Goal: Task Accomplishment & Management: Use online tool/utility

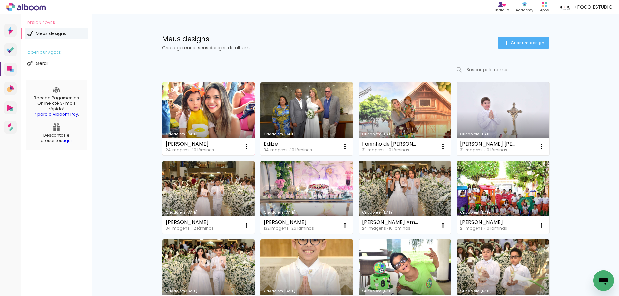
click at [214, 115] on link "Criado em [DATE]" at bounding box center [209, 119] width 93 height 73
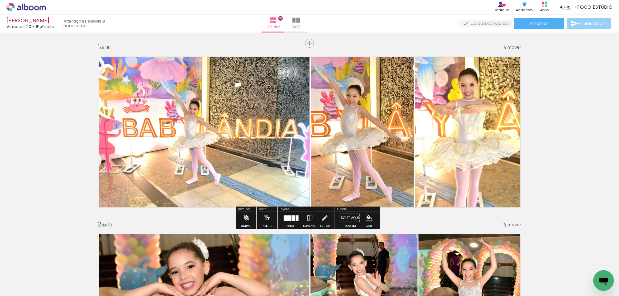
click at [585, 22] on span "Enviar álbum" at bounding box center [592, 23] width 29 height 5
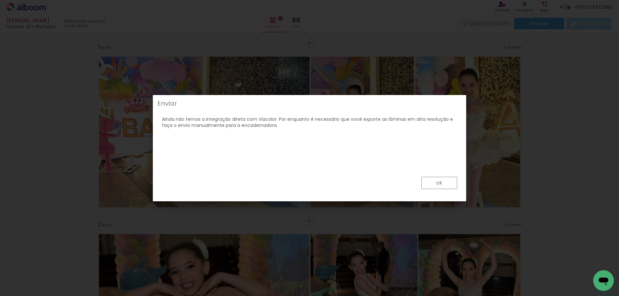
drag, startPoint x: 279, startPoint y: 147, endPoint x: 178, endPoint y: 137, distance: 101.0
click at [181, 129] on div "Ainda não temos a integração direta com Viacolor. Por enquanto é necessário que…" at bounding box center [310, 119] width 310 height 20
drag, startPoint x: 162, startPoint y: 138, endPoint x: 202, endPoint y: 142, distance: 39.8
click at [202, 129] on div "Ainda não temos a integração direta com Viacolor. Por enquanto é necessário que…" at bounding box center [310, 119] width 310 height 20
drag, startPoint x: 162, startPoint y: 139, endPoint x: 291, endPoint y: 148, distance: 129.9
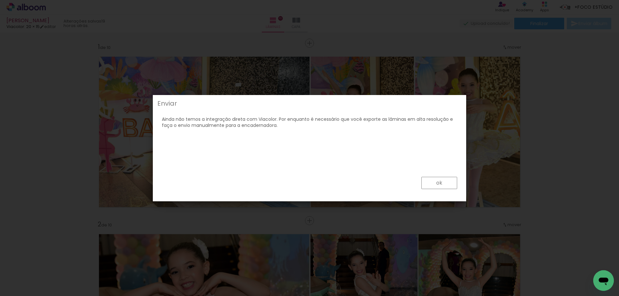
click at [291, 129] on div "Ainda não temos a integração direta com Viacolor. Por enquanto é necessário que…" at bounding box center [310, 119] width 310 height 20
click at [436, 185] on paper-button "ok" at bounding box center [439, 183] width 36 height 12
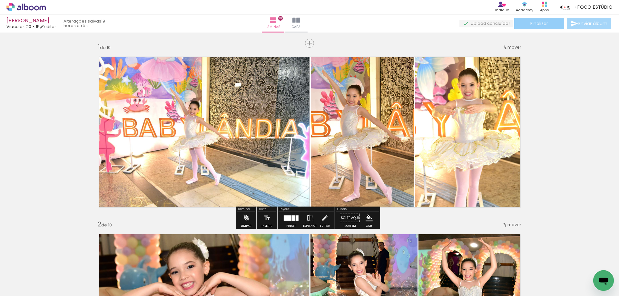
click at [533, 23] on span "Finalizar" at bounding box center [539, 23] width 18 height 5
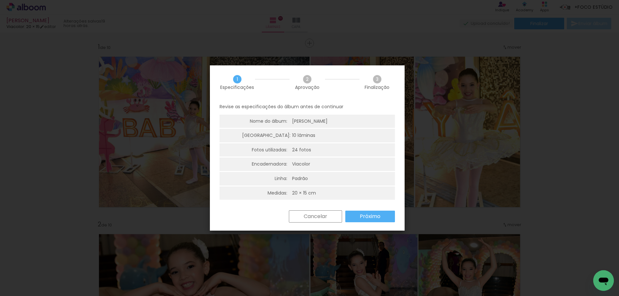
click at [0, 0] on slot "Cancelar" at bounding box center [0, 0] width 0 height 0
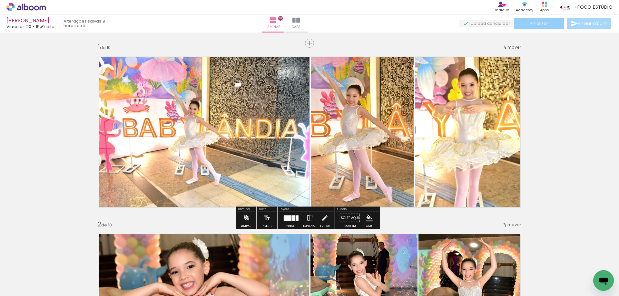
click at [536, 24] on span "Finalizar" at bounding box center [539, 23] width 18 height 5
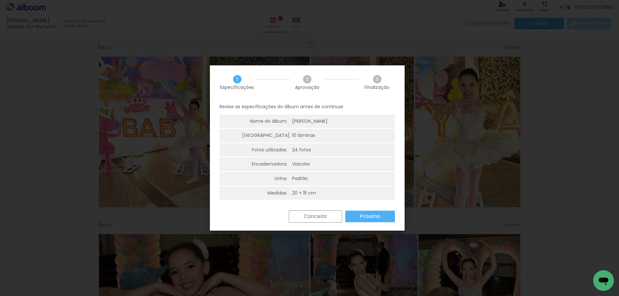
click at [0, 0] on slot "Próximo" at bounding box center [0, 0] width 0 height 0
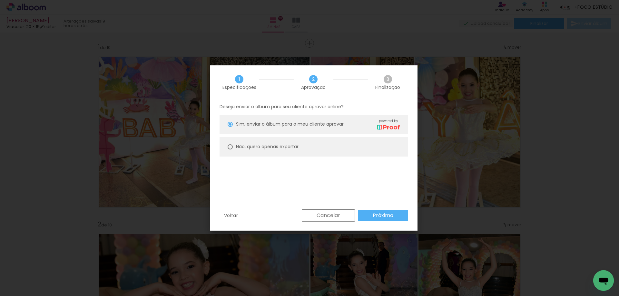
click at [0, 0] on slot "Próximo" at bounding box center [0, 0] width 0 height 0
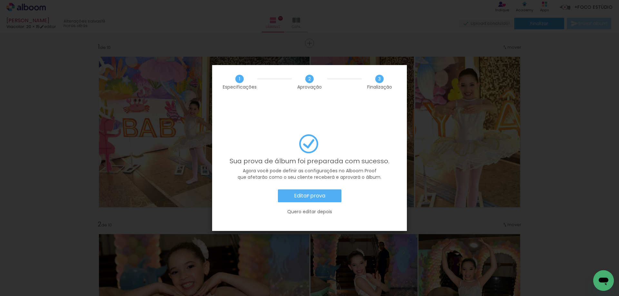
click at [0, 0] on slot "Editar prova" at bounding box center [0, 0] width 0 height 0
